Goal: Information Seeking & Learning: Learn about a topic

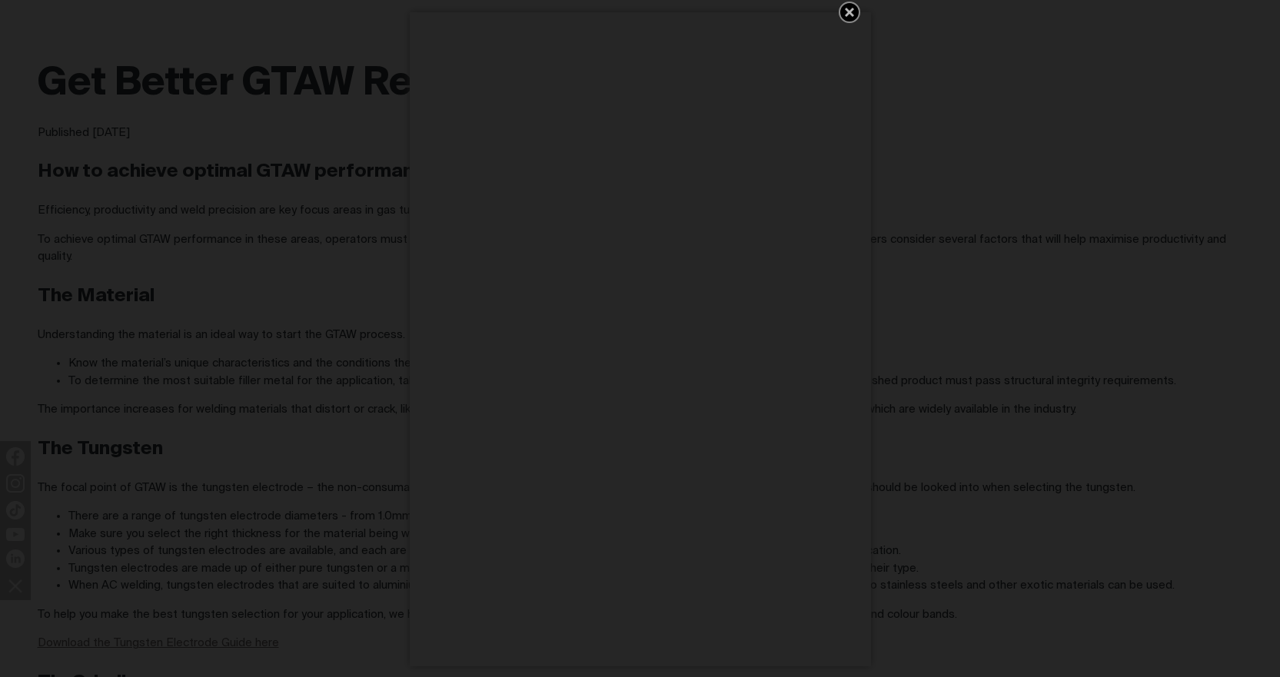
scroll to position [615, 0]
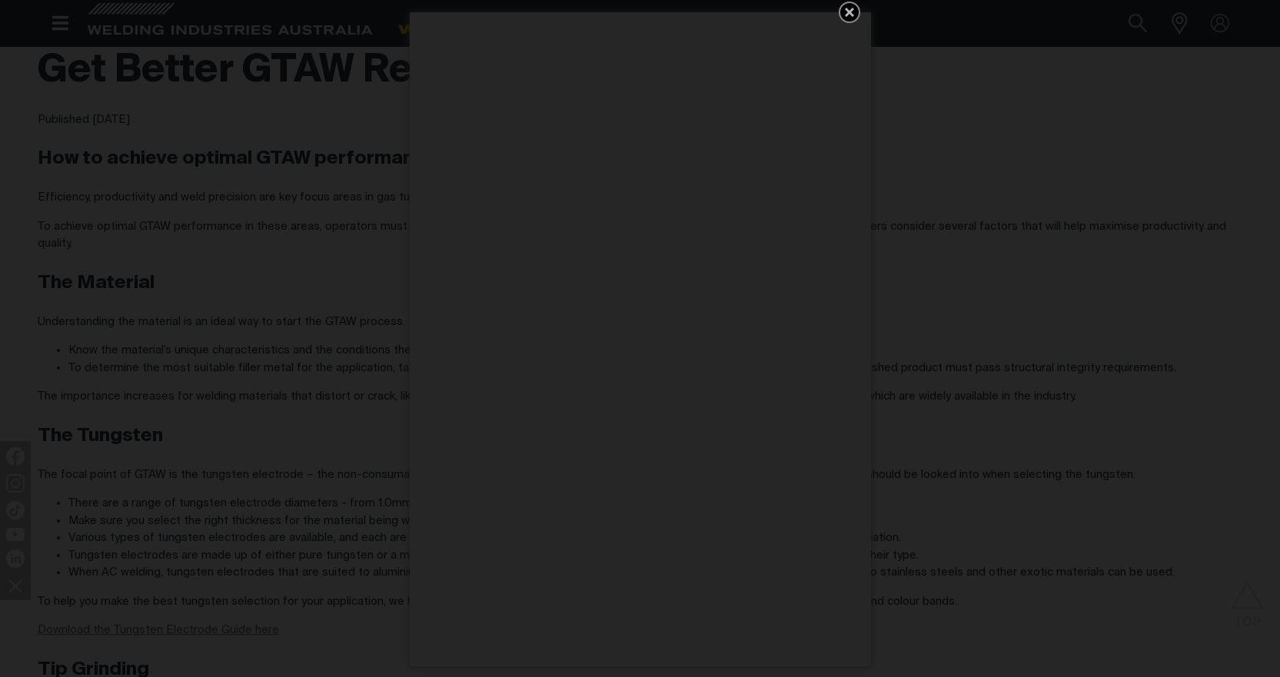
click at [847, 8] on icon "Get 5 WIA Welding Guides Free!" at bounding box center [849, 12] width 9 height 9
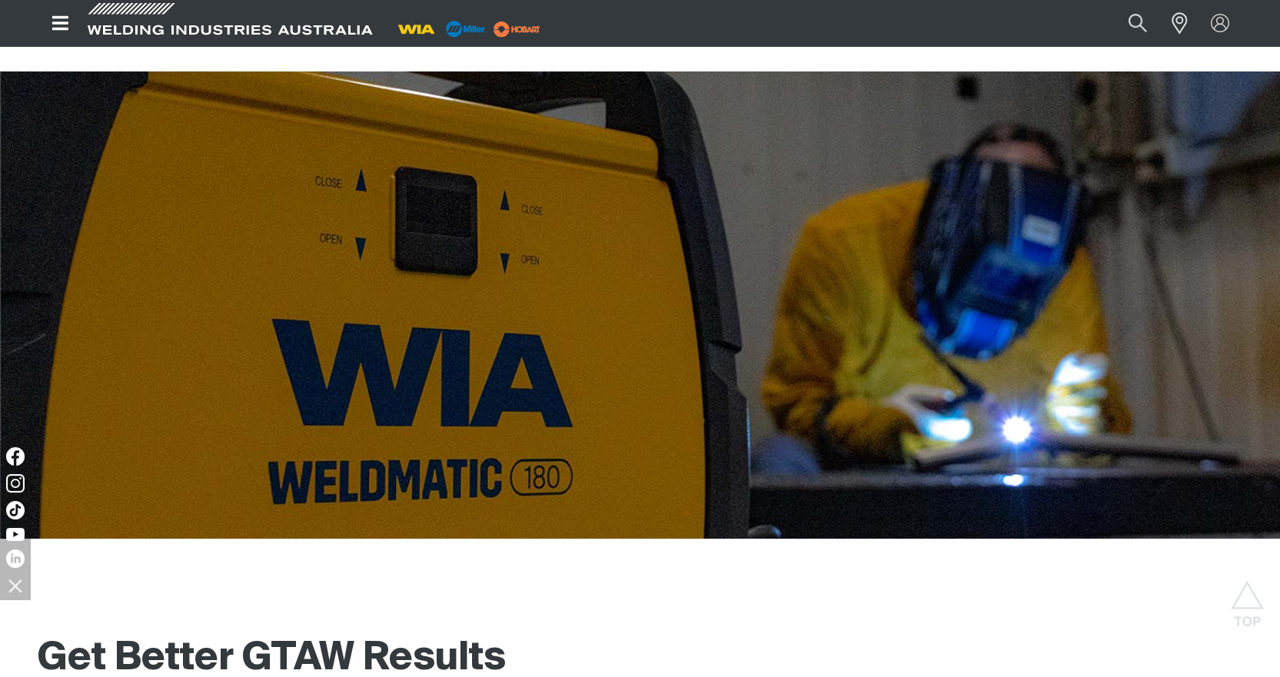
scroll to position [0, 0]
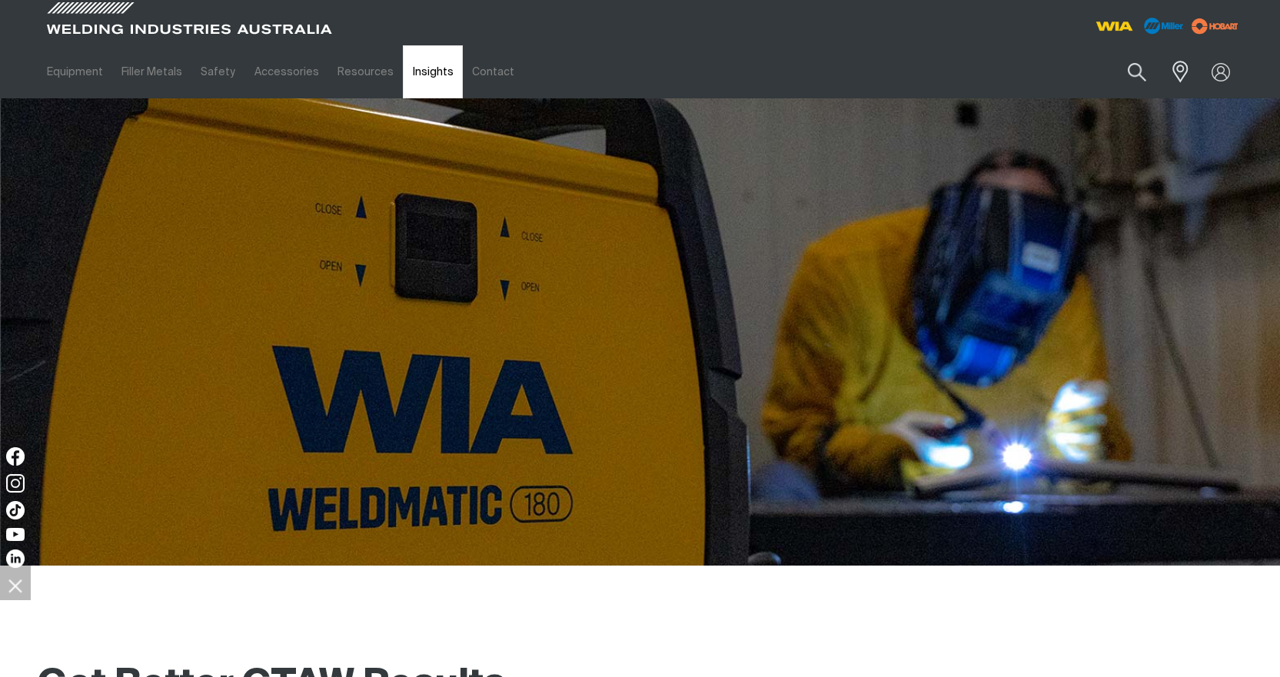
click at [424, 81] on link "Insights" at bounding box center [432, 71] width 59 height 53
